Goal: Communication & Community: Connect with others

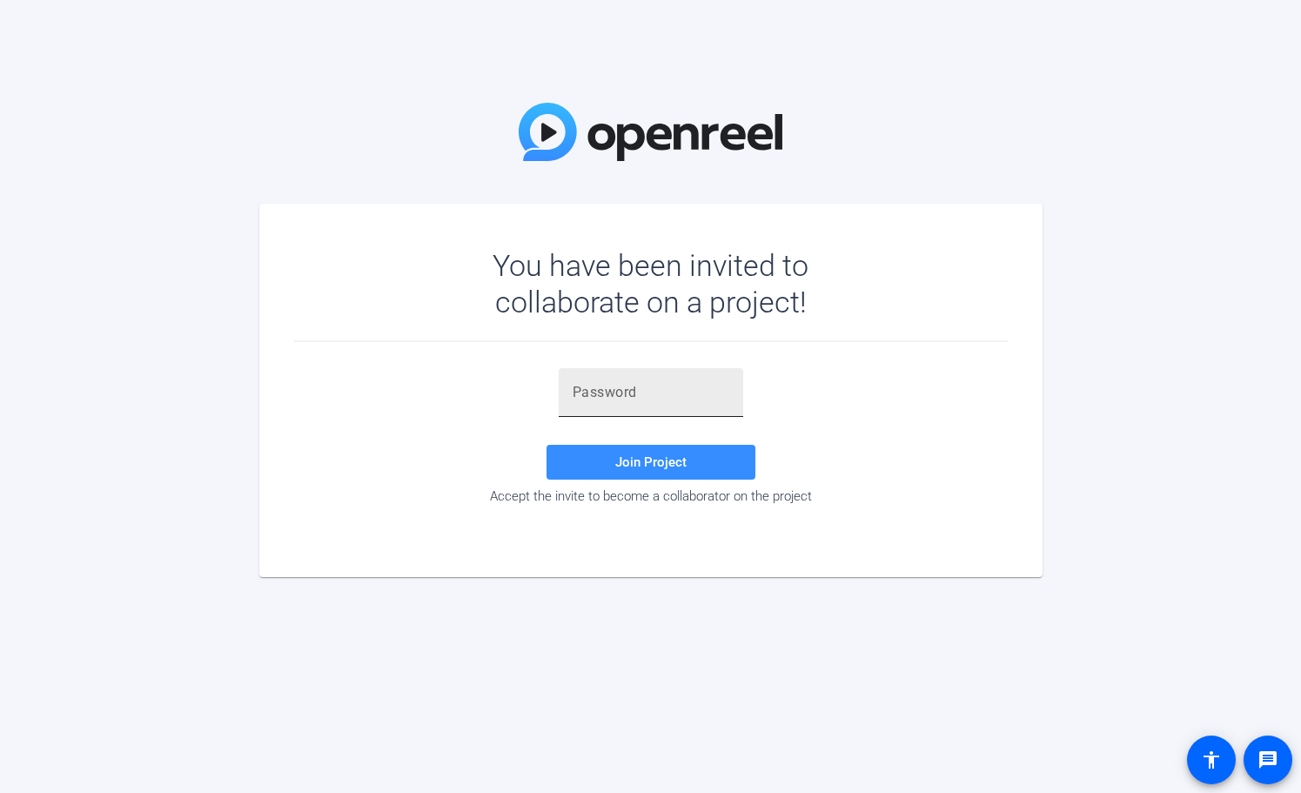
click at [632, 400] on input "text" at bounding box center [651, 392] width 157 height 21
type input "Pt3Yqi"
click at [671, 470] on span at bounding box center [651, 462] width 209 height 42
drag, startPoint x: 641, startPoint y: 390, endPoint x: 547, endPoint y: 394, distance: 95.0
click at [547, 394] on div "Pt3Yqi Invalid token, email or password Join Project Accept the invite to becom…" at bounding box center [651, 436] width 714 height 136
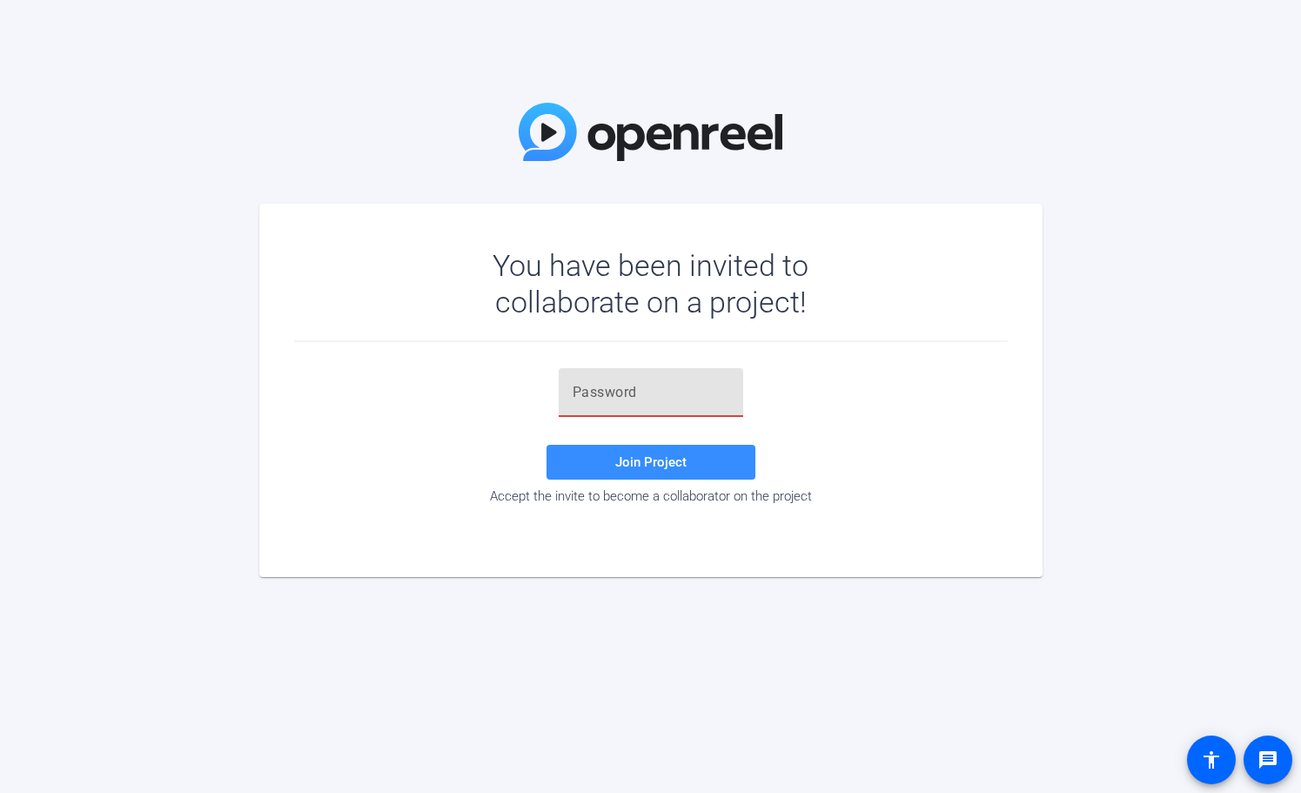
paste input "$fKiqx"
type input "$fKiqx"
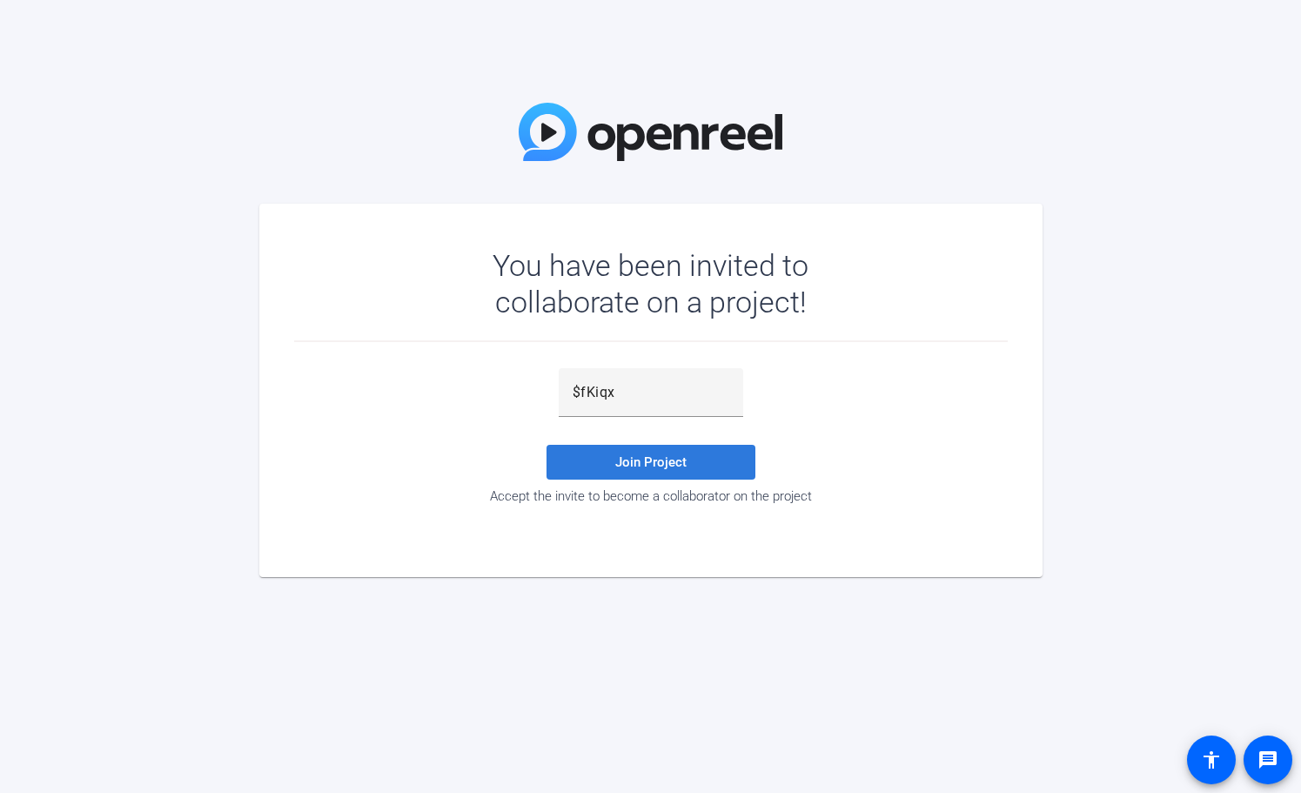
click at [661, 464] on span "Join Project" at bounding box center [650, 462] width 71 height 16
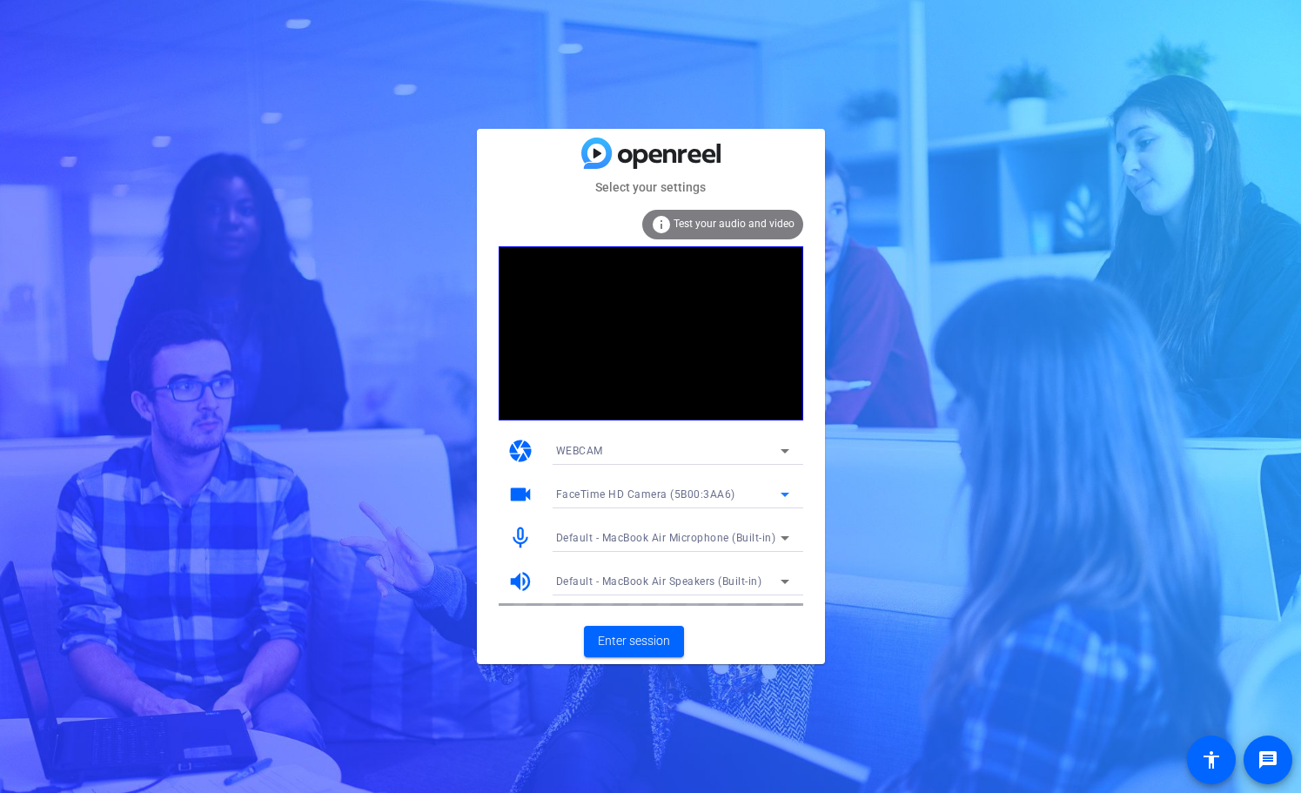
click at [782, 494] on icon at bounding box center [785, 495] width 9 height 4
click at [782, 494] on div at bounding box center [650, 396] width 1301 height 793
click at [641, 648] on span "Enter session" at bounding box center [634, 641] width 72 height 18
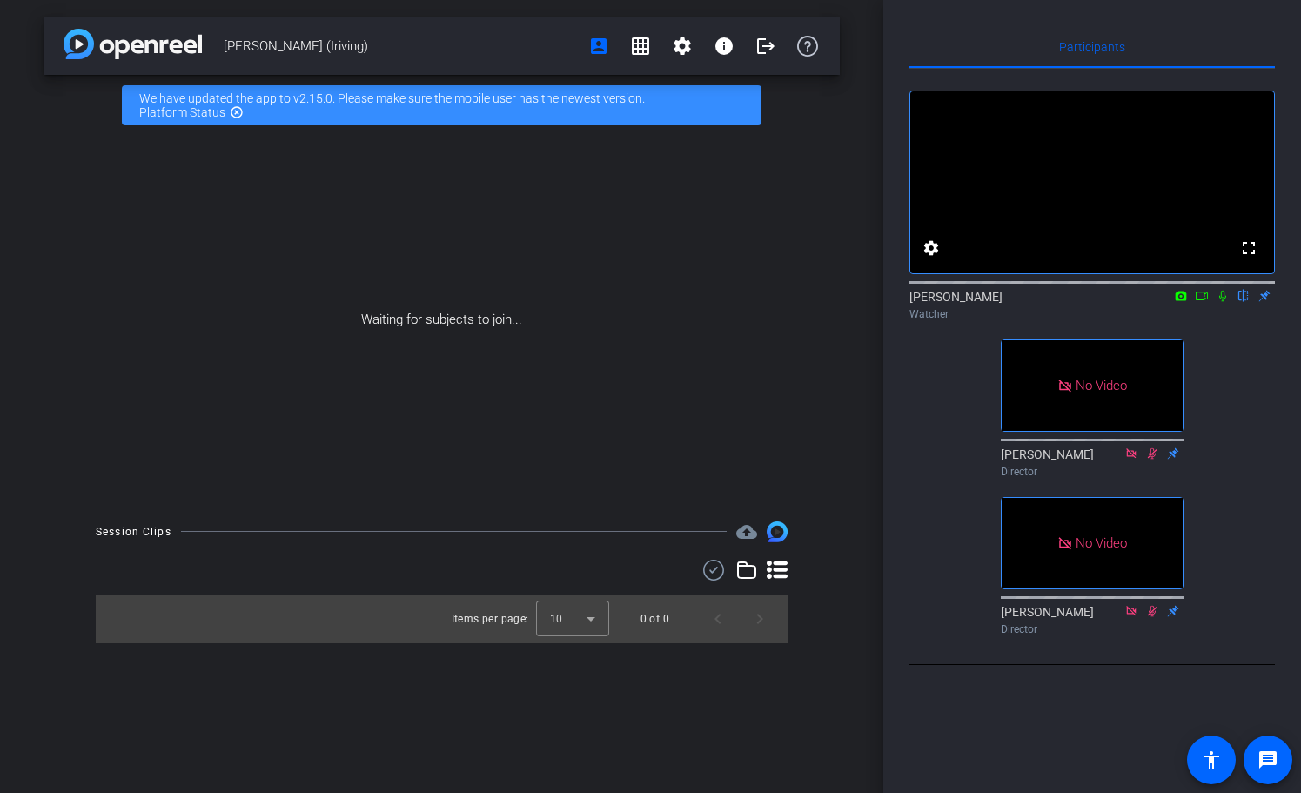
click at [1180, 302] on icon at bounding box center [1181, 296] width 14 height 12
click at [1204, 321] on div at bounding box center [650, 396] width 1301 height 793
click at [1203, 302] on icon at bounding box center [1202, 296] width 14 height 12
click at [1246, 302] on icon at bounding box center [1244, 296] width 14 height 12
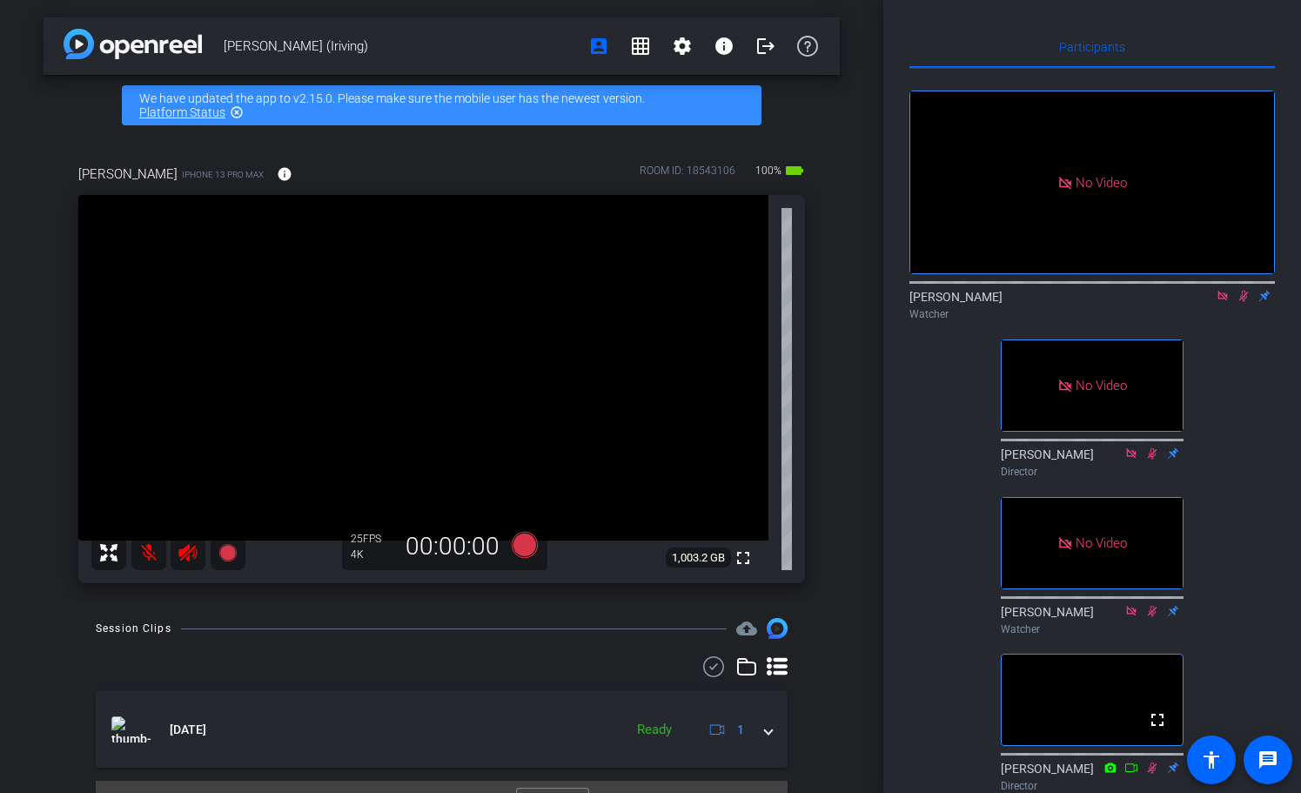
click at [1246, 302] on icon at bounding box center [1244, 296] width 14 height 12
click at [1244, 302] on icon at bounding box center [1244, 296] width 14 height 12
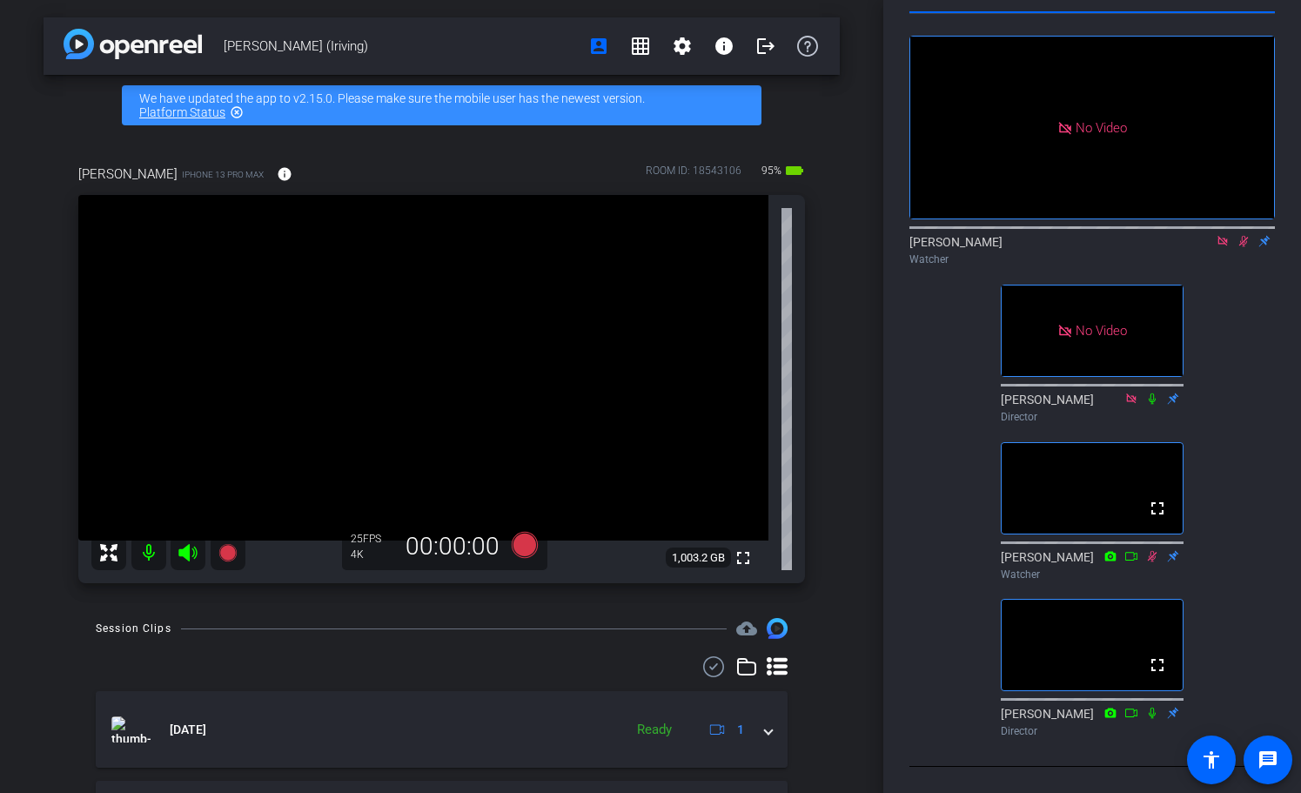
scroll to position [145, 0]
click at [1242, 236] on icon at bounding box center [1244, 241] width 10 height 11
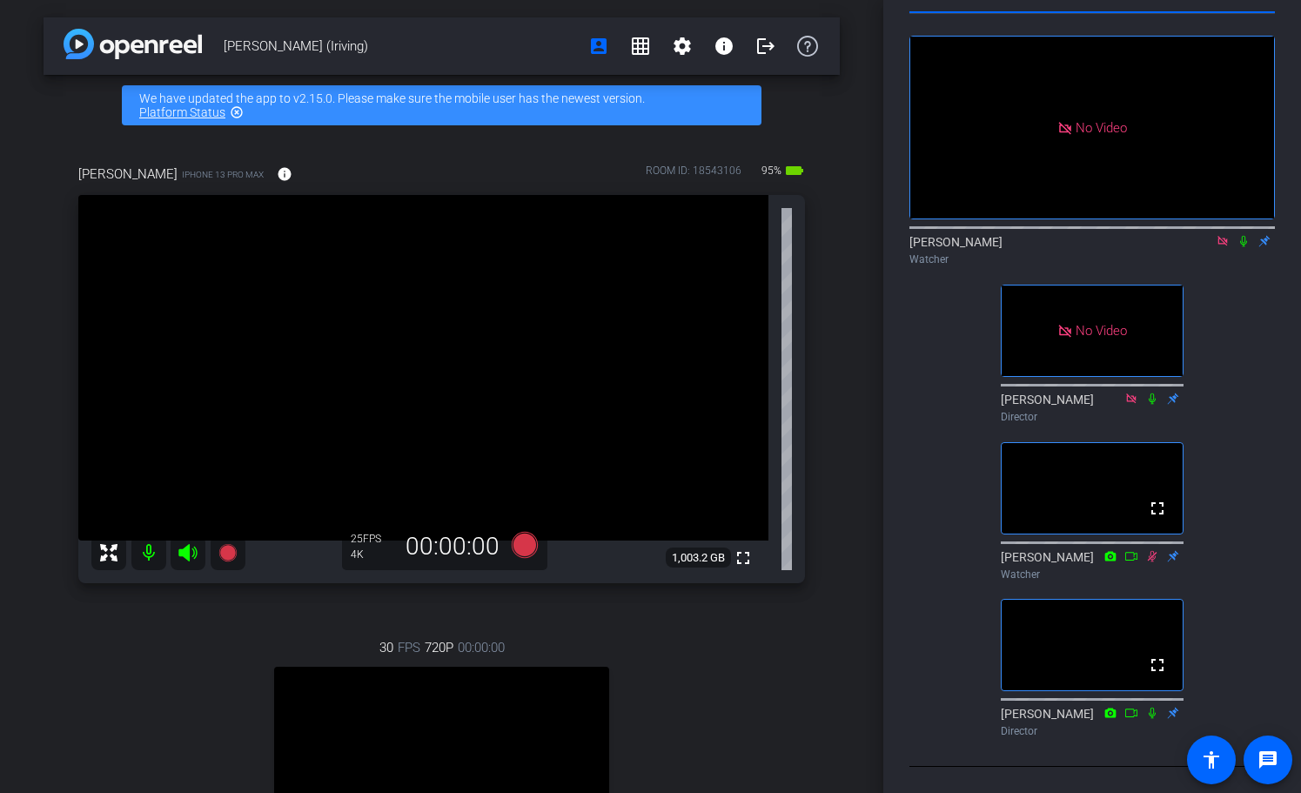
click at [1245, 233] on mat-icon at bounding box center [1243, 241] width 21 height 16
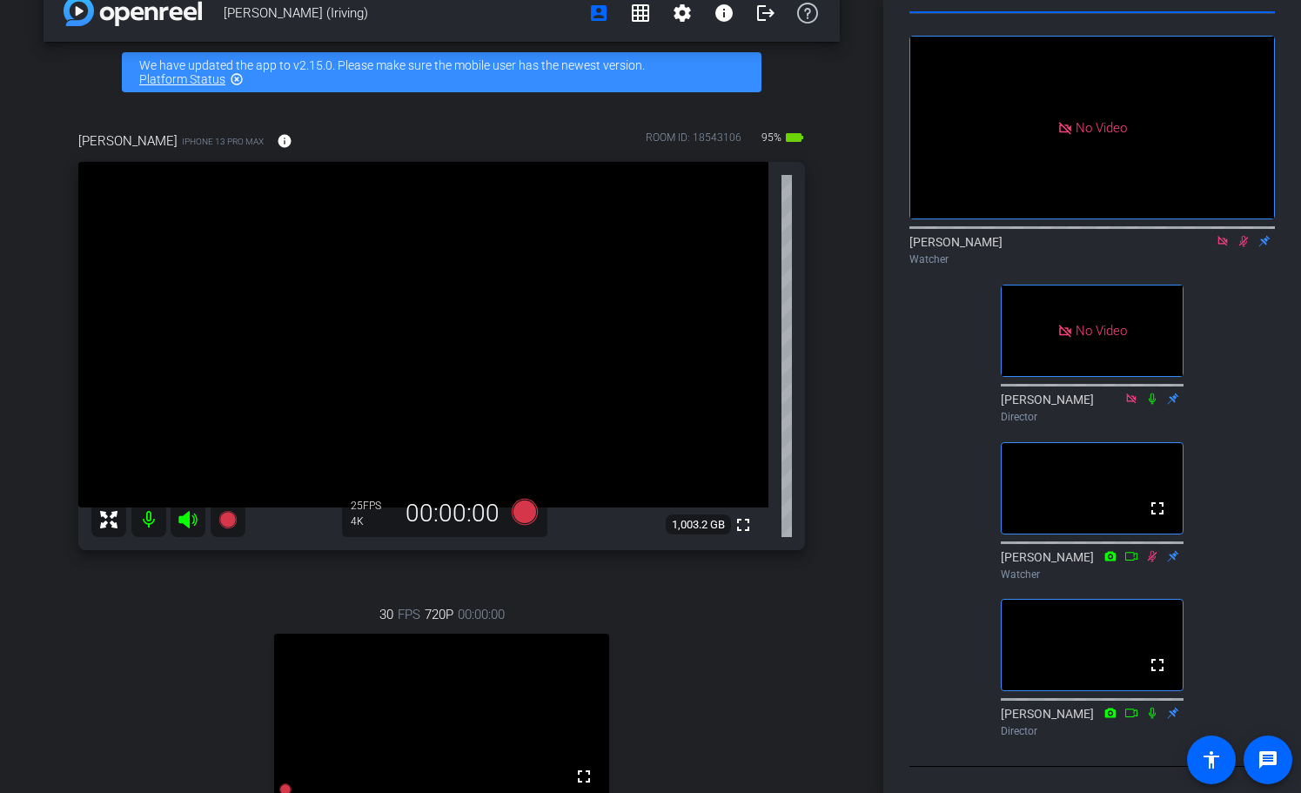
scroll to position [29, 0]
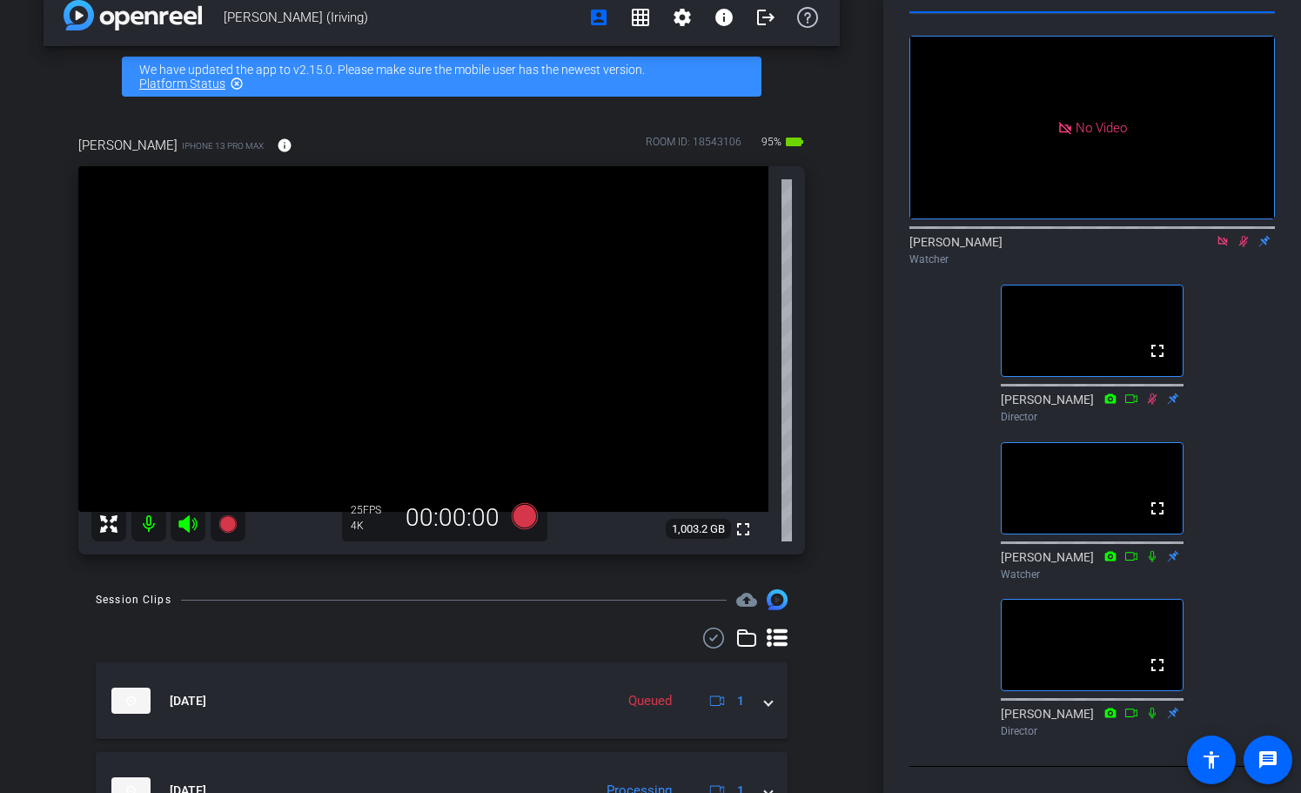
click at [1246, 236] on icon at bounding box center [1244, 241] width 10 height 11
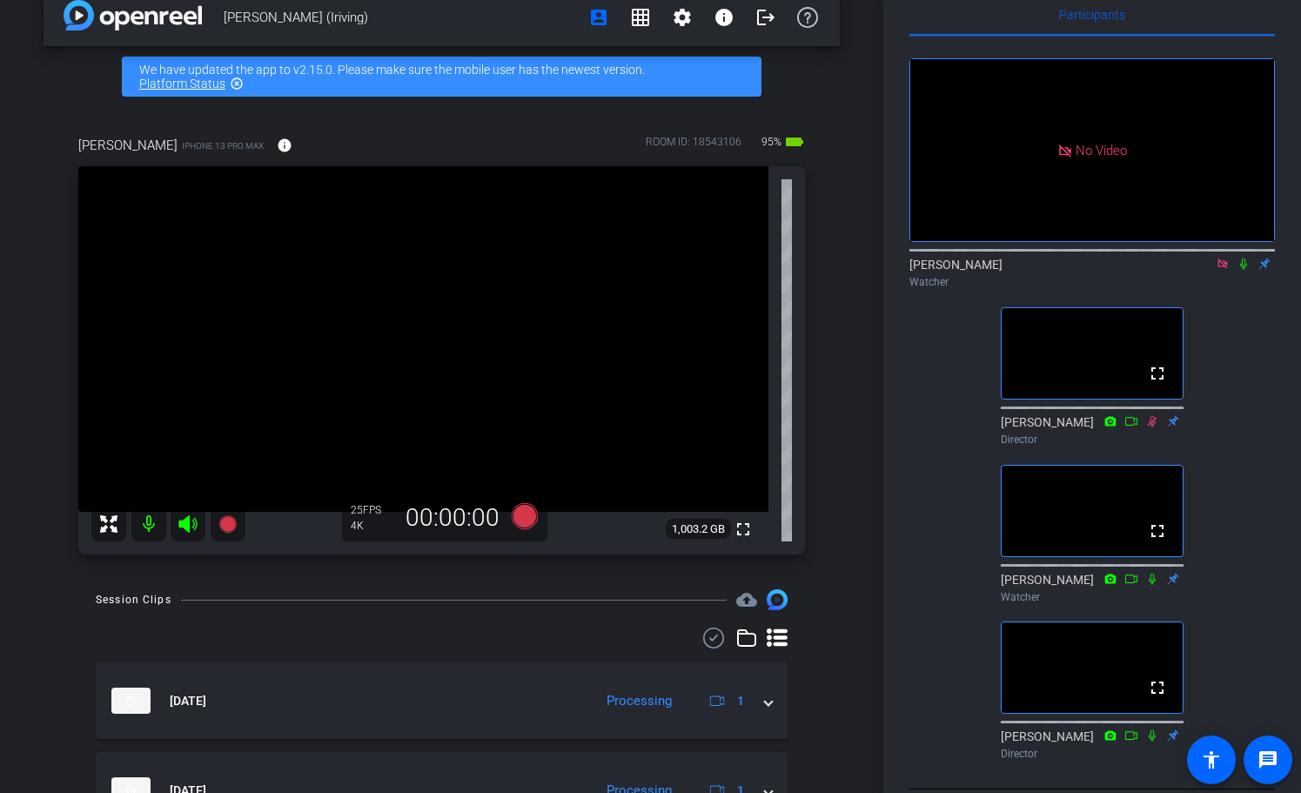
scroll to position [31, 0]
click at [1244, 271] on icon at bounding box center [1244, 265] width 14 height 12
click at [1246, 271] on icon at bounding box center [1243, 264] width 7 height 11
click at [1244, 271] on icon at bounding box center [1244, 264] width 10 height 11
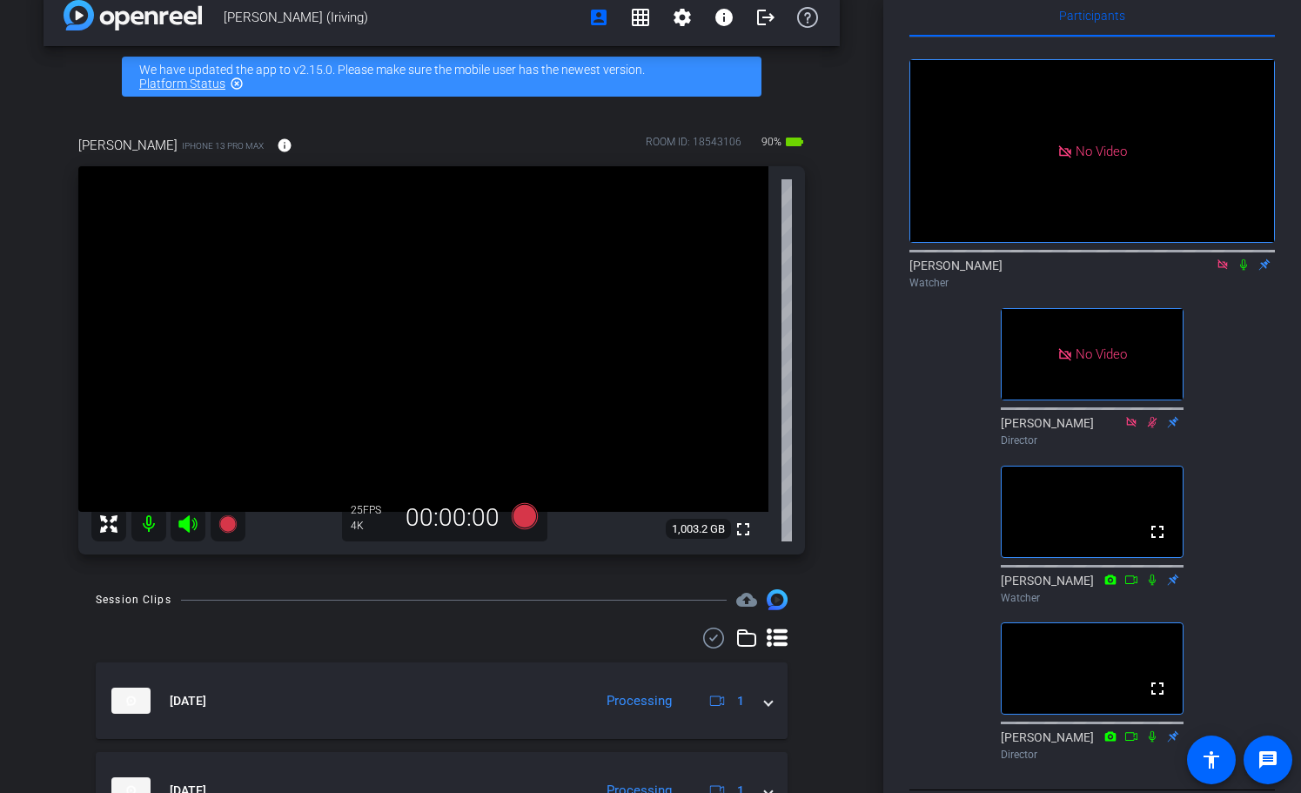
click at [1245, 271] on icon at bounding box center [1243, 264] width 7 height 11
click at [1245, 271] on icon at bounding box center [1244, 264] width 10 height 11
click at [1245, 271] on icon at bounding box center [1244, 265] width 14 height 12
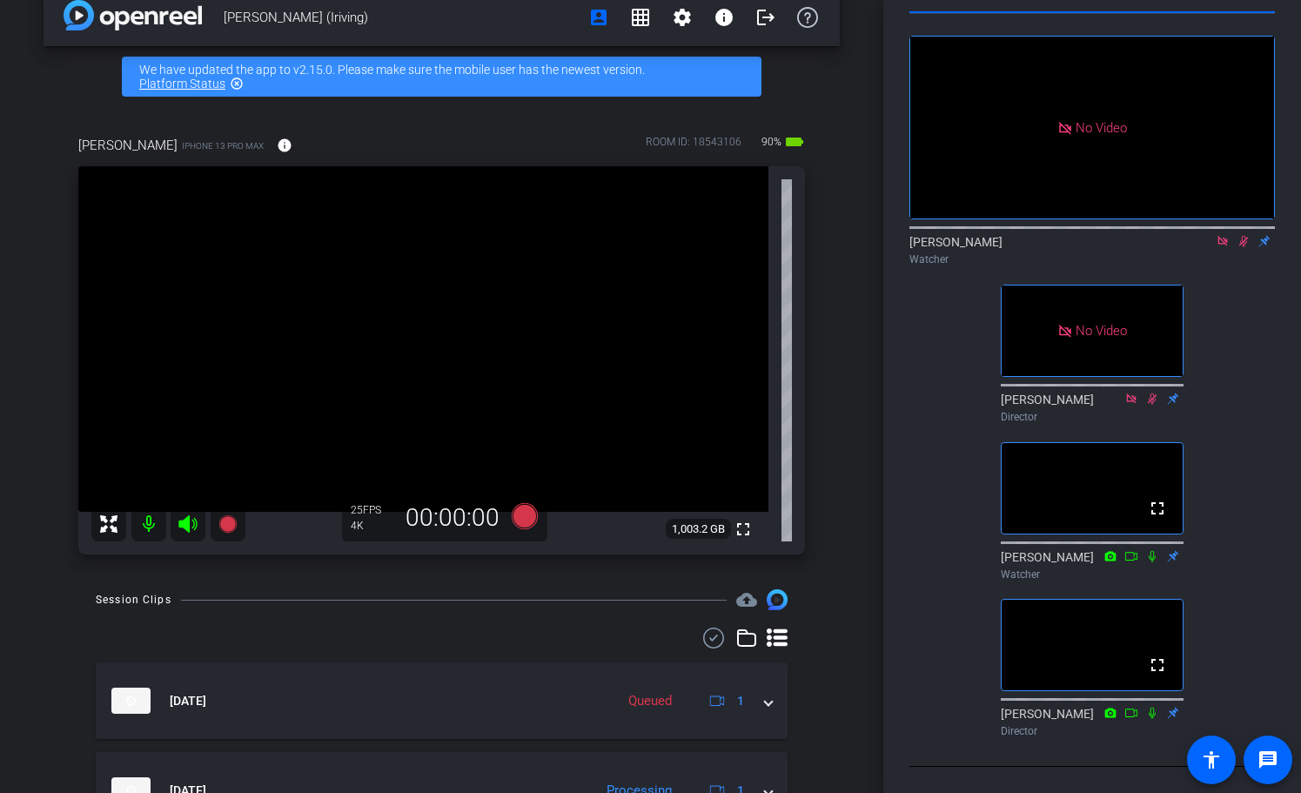
scroll to position [84, 0]
click at [1244, 236] on icon at bounding box center [1244, 241] width 10 height 11
click at [1245, 236] on icon at bounding box center [1243, 241] width 7 height 11
click at [1246, 236] on icon at bounding box center [1244, 241] width 14 height 12
click at [1221, 235] on icon at bounding box center [1223, 241] width 14 height 12
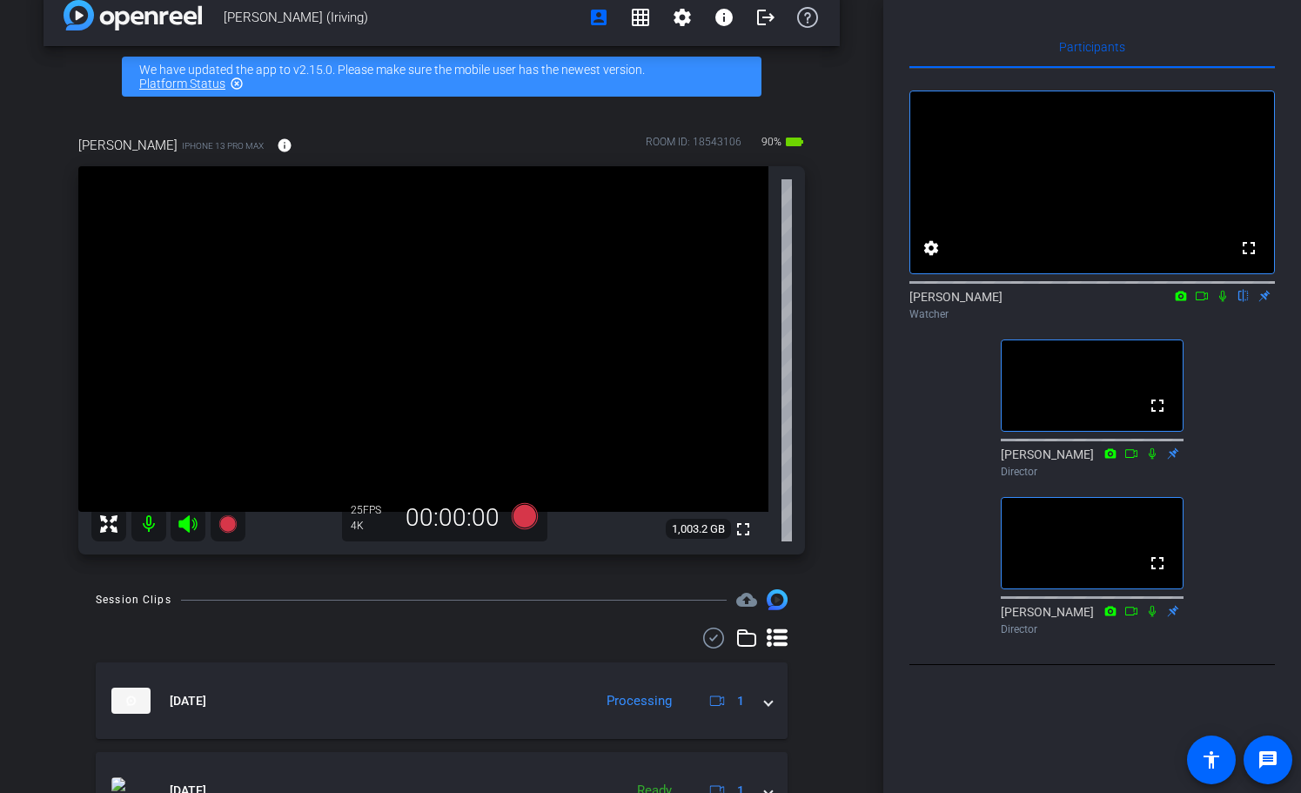
scroll to position [0, 0]
